Goal: Entertainment & Leisure: Browse casually

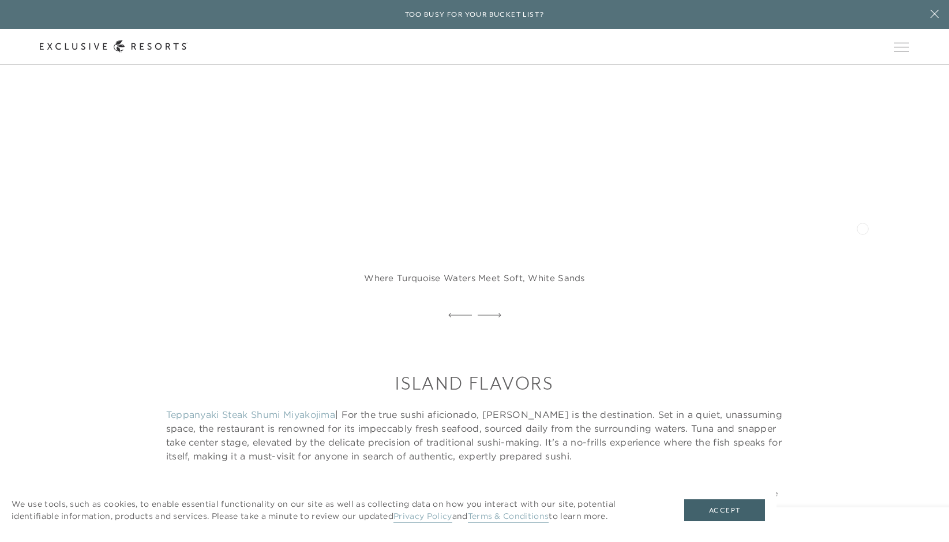
scroll to position [1500, 0]
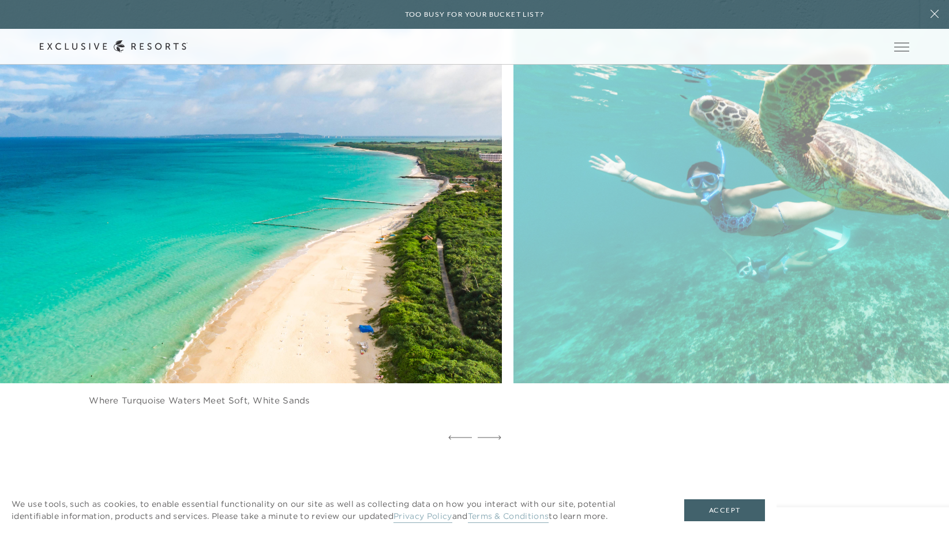
click at [514, 263] on figure "Swim in harmony with sea turtles" at bounding box center [816, 220] width 605 height 418
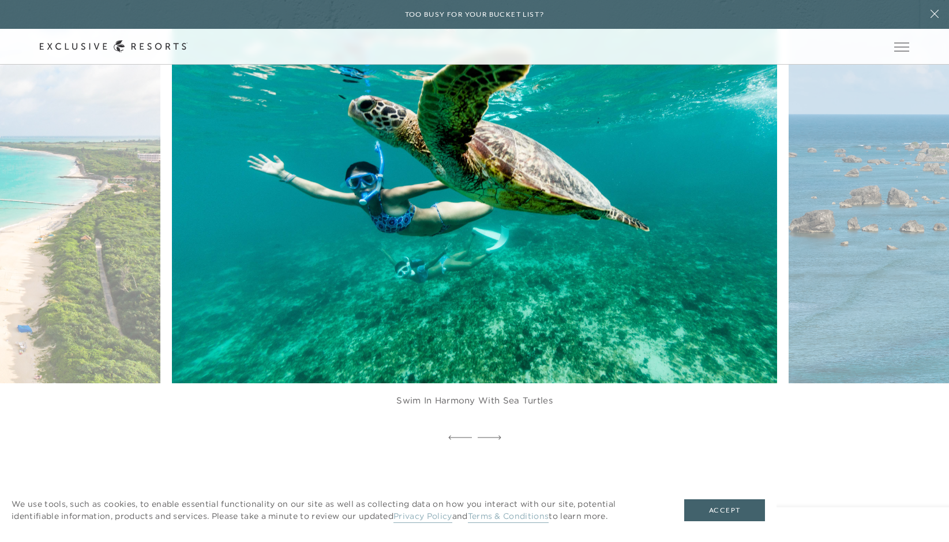
click at [634, 280] on figure "Swim in harmony with sea turtles" at bounding box center [474, 220] width 605 height 418
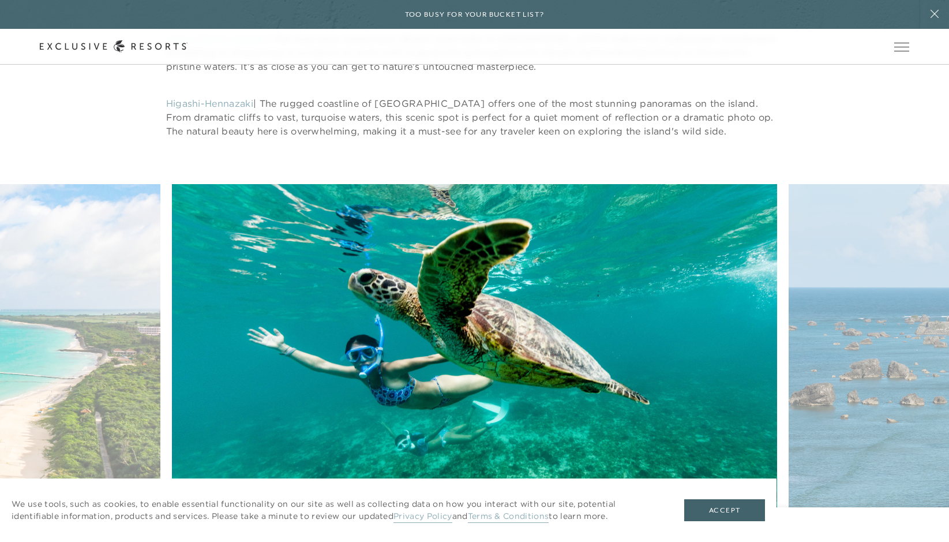
click at [466, 276] on figure "Swim in harmony with sea turtles" at bounding box center [474, 393] width 605 height 418
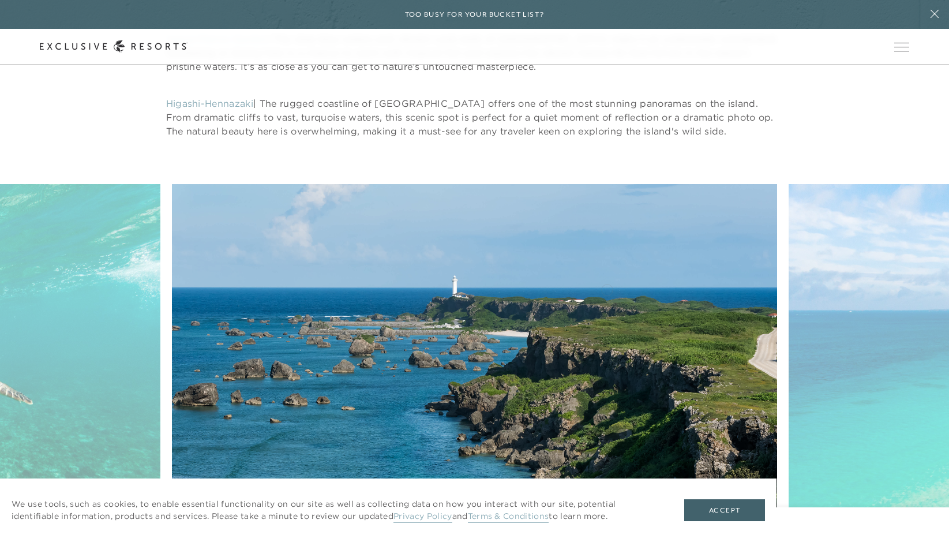
click at [382, 299] on figure "Stunning coastal views and dramatic cliffs" at bounding box center [474, 393] width 605 height 418
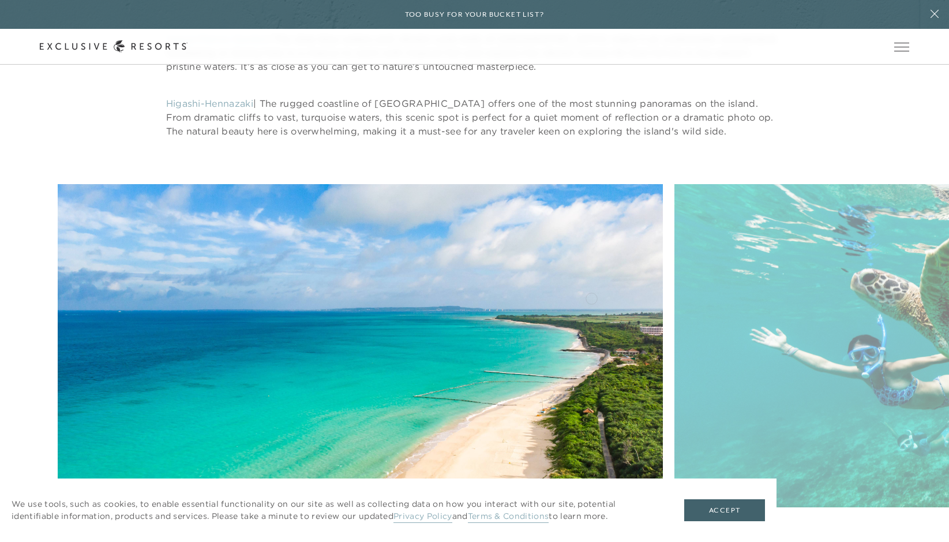
click at [407, 283] on figure "Where turquoise waters meet soft, white sands" at bounding box center [360, 393] width 605 height 418
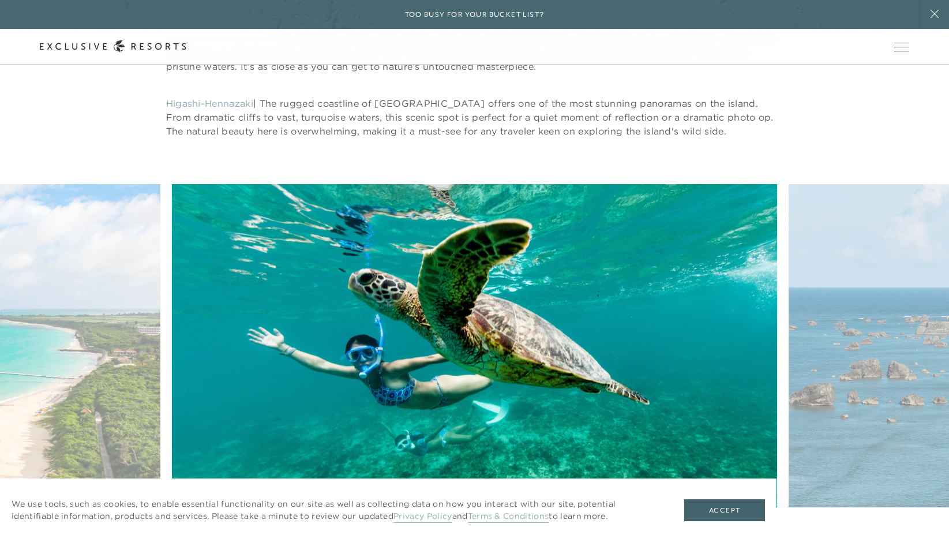
click at [461, 289] on figure "Swim in harmony with sea turtles" at bounding box center [474, 393] width 605 height 418
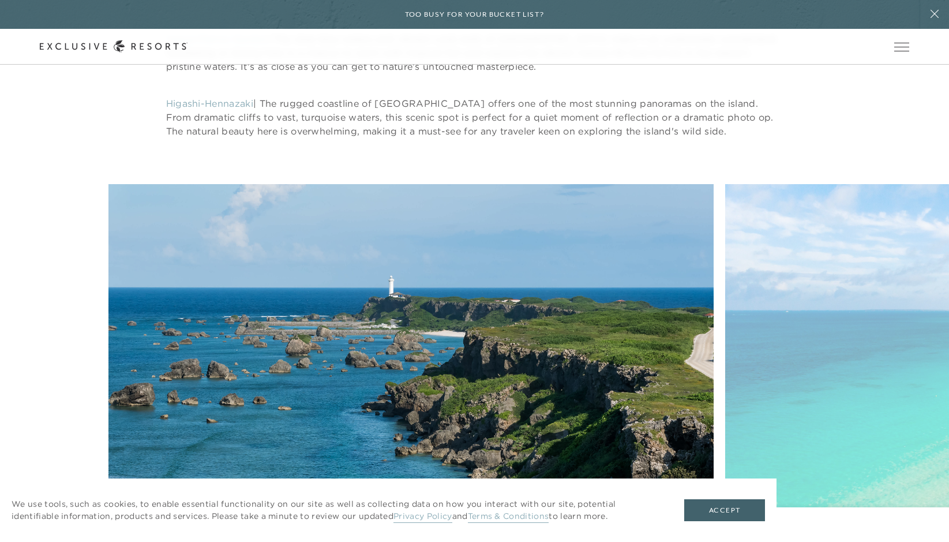
click at [313, 294] on figure "Stunning coastal views and dramatic cliffs" at bounding box center [410, 393] width 605 height 418
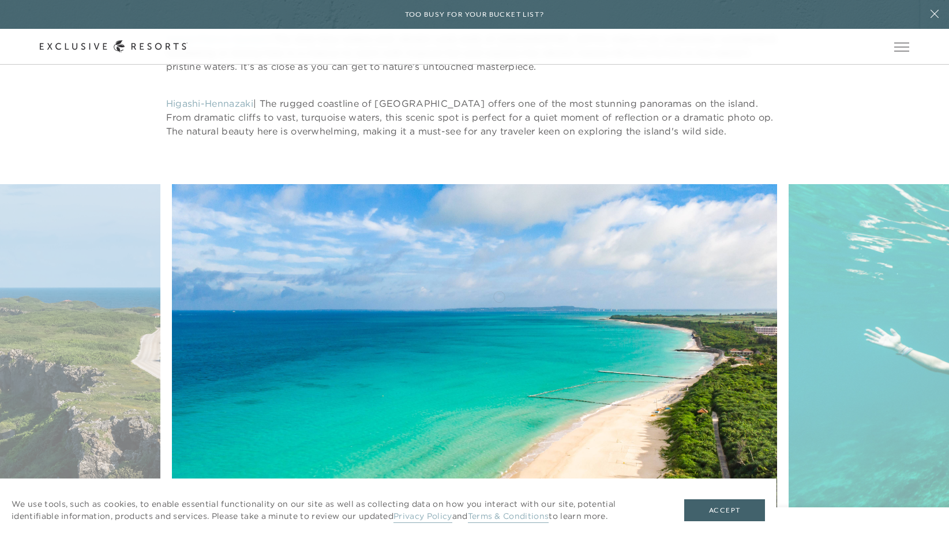
click at [322, 298] on figure "Where turquoise waters meet soft, white sands" at bounding box center [474, 393] width 605 height 418
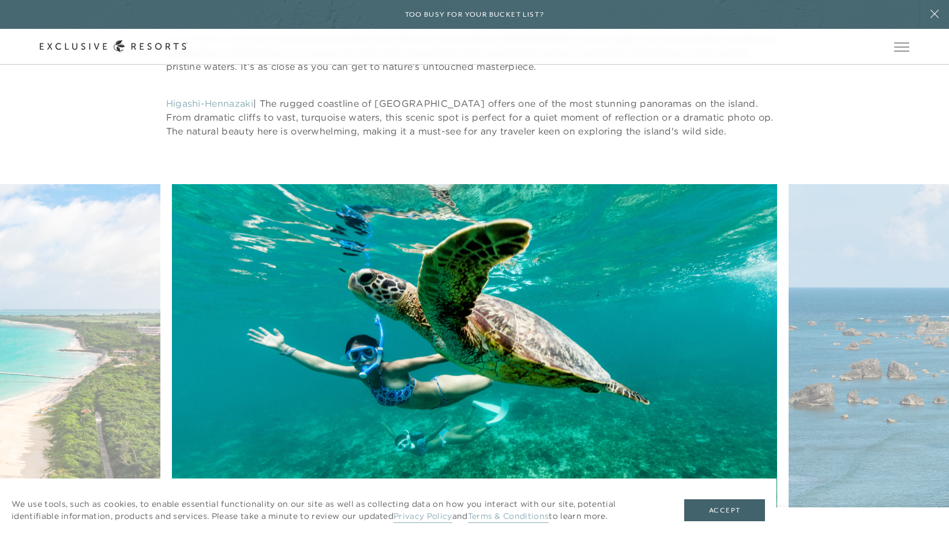
click at [329, 310] on figure "Swim in harmony with sea turtles" at bounding box center [474, 393] width 605 height 418
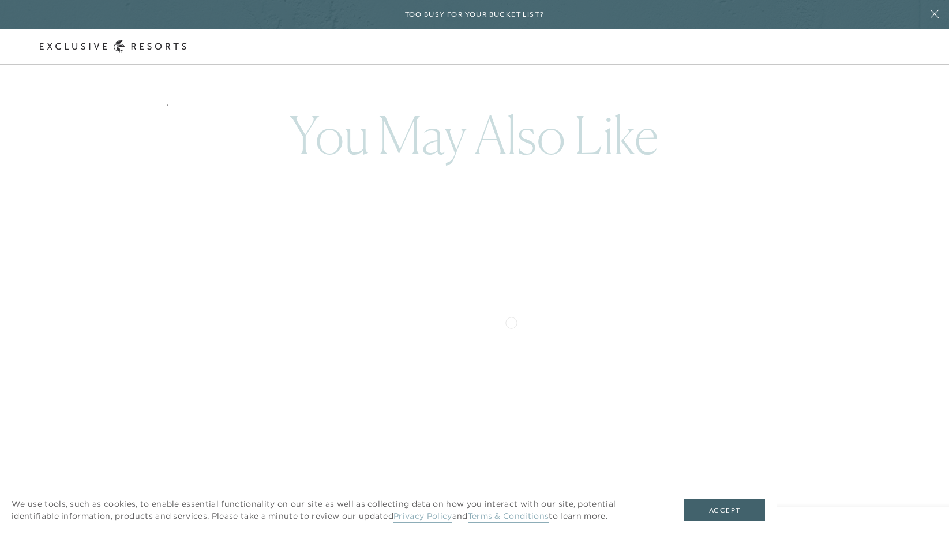
scroll to position [3405, 0]
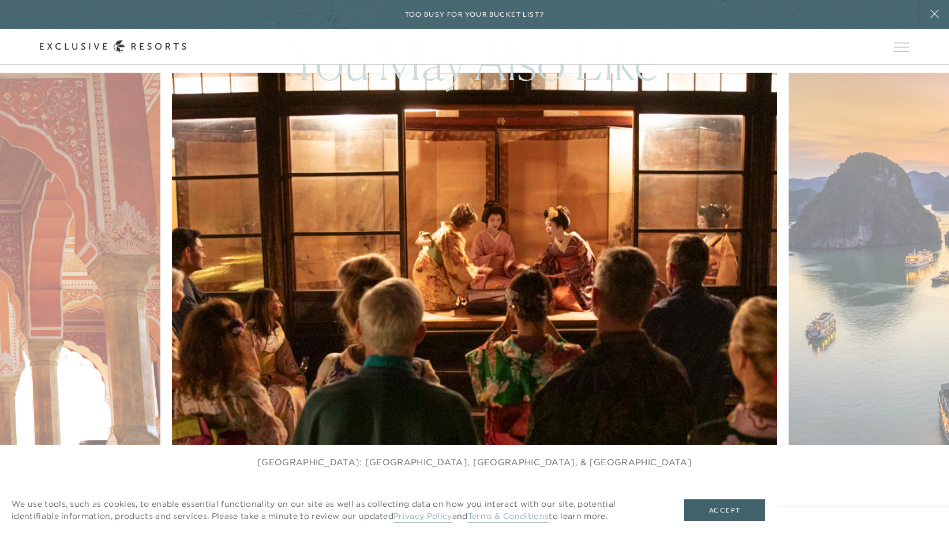
click at [257, 302] on img at bounding box center [495, 259] width 666 height 410
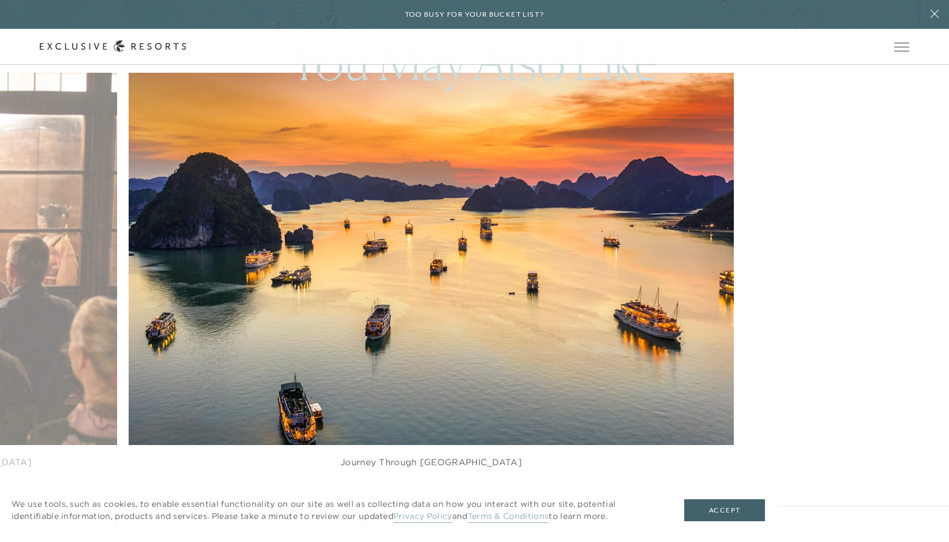
click at [275, 300] on img at bounding box center [451, 259] width 666 height 410
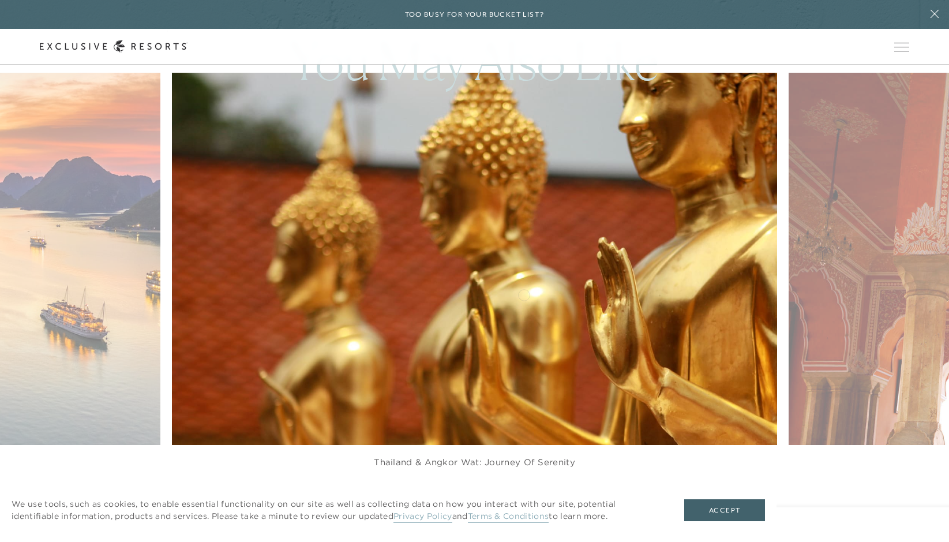
click at [257, 302] on img at bounding box center [495, 259] width 666 height 410
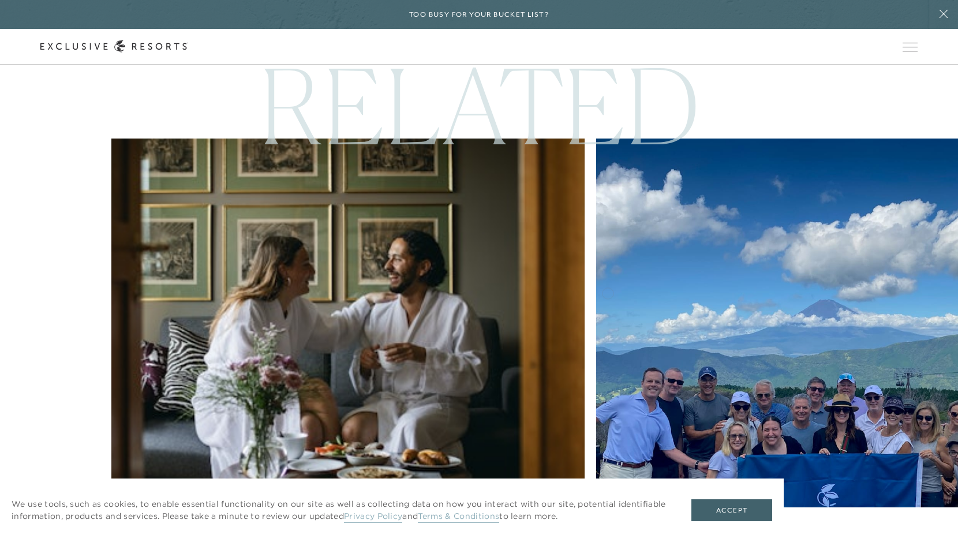
scroll to position [0, 0]
